Goal: Task Accomplishment & Management: Manage account settings

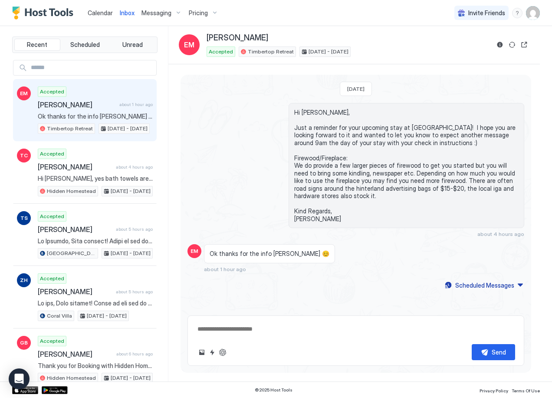
click at [108, 11] on span "Calendar" at bounding box center [100, 12] width 25 height 7
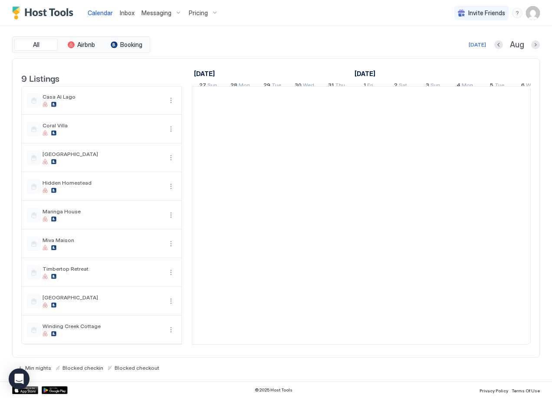
scroll to position [0, 482]
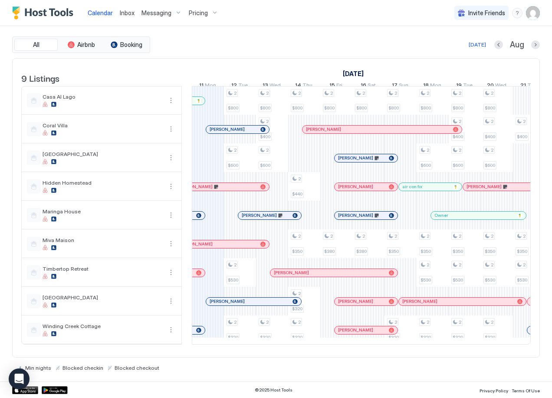
click at [131, 14] on span "Inbox" at bounding box center [127, 12] width 15 height 7
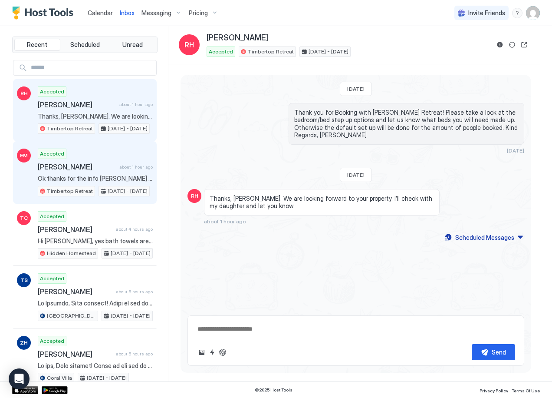
click at [94, 162] on span "[PERSON_NAME]" at bounding box center [77, 166] width 78 height 9
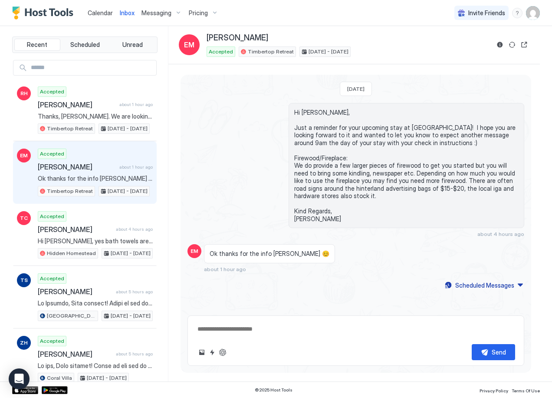
click at [106, 17] on link "Calendar" at bounding box center [100, 12] width 25 height 9
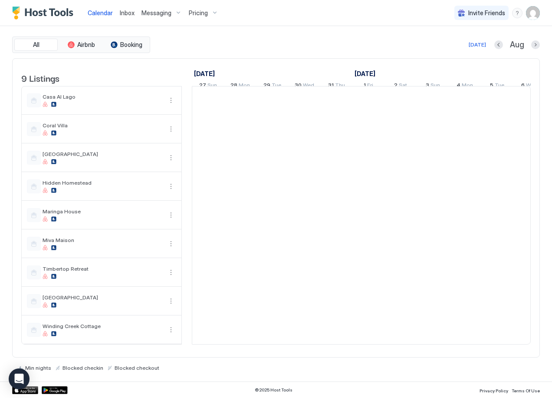
scroll to position [0, 482]
